Goal: Task Accomplishment & Management: Complete application form

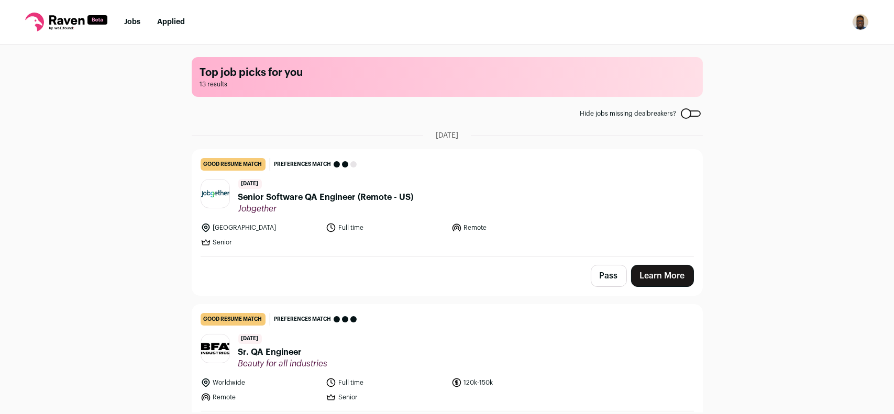
drag, startPoint x: 130, startPoint y: 26, endPoint x: 136, endPoint y: 31, distance: 7.8
click at [130, 26] on link "Jobs" at bounding box center [132, 21] width 16 height 7
click at [130, 24] on link "Jobs" at bounding box center [132, 21] width 16 height 7
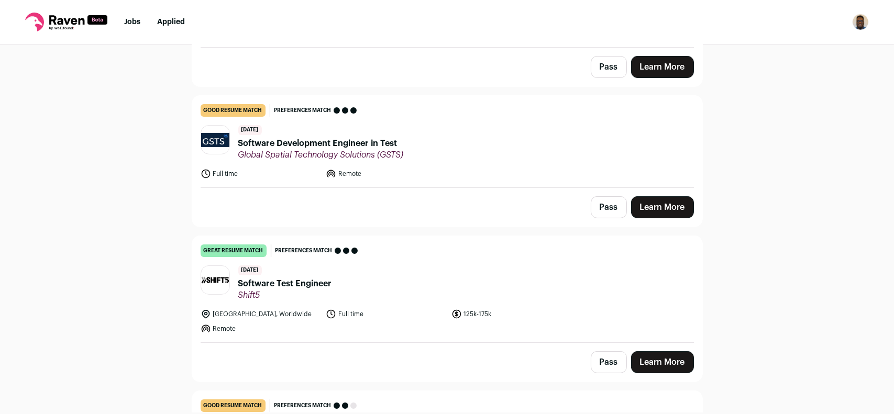
scroll to position [576, 0]
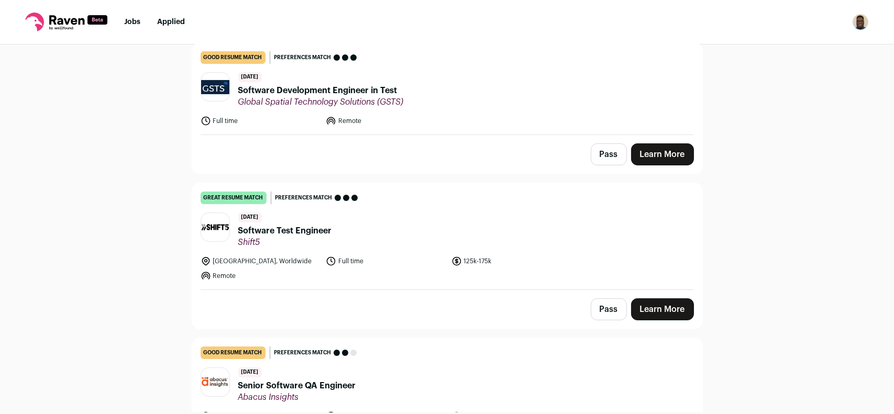
click at [575, 252] on link "great resume match You meet the must-have requirements, the nice-to-have requir…" at bounding box center [447, 236] width 510 height 106
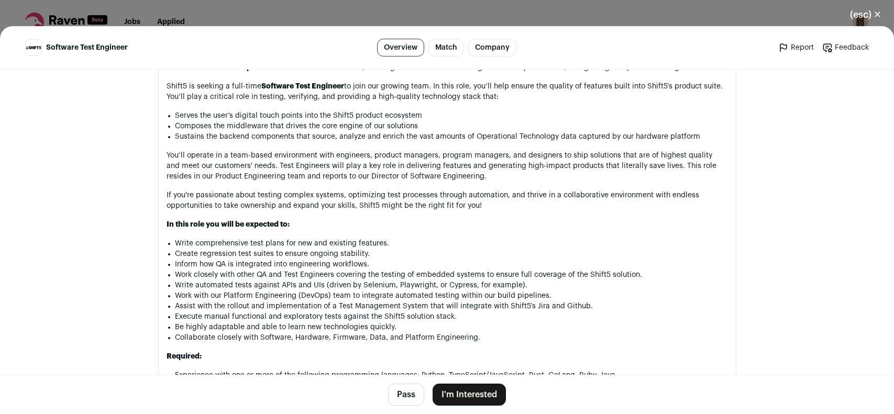
scroll to position [681, 0]
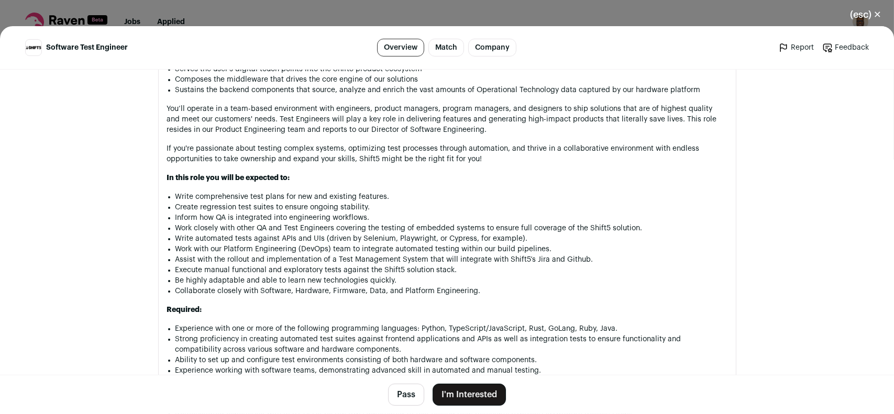
click at [479, 396] on button "I'm Interested" at bounding box center [469, 395] width 73 height 22
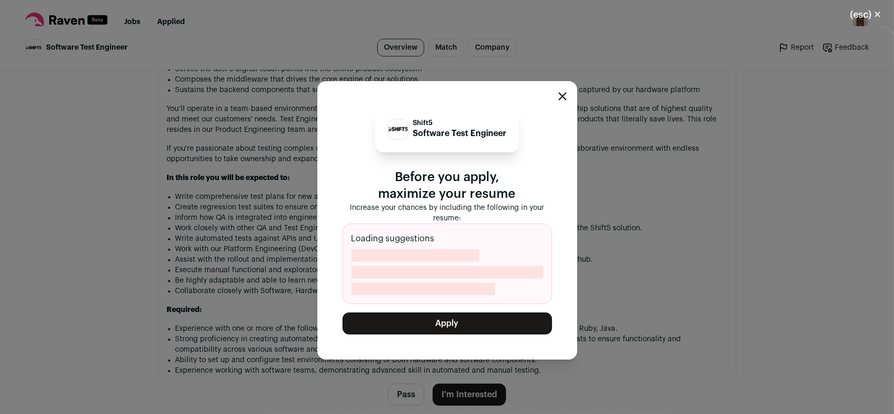
click at [477, 325] on button "Apply" at bounding box center [446, 324] width 209 height 22
